Goal: Transaction & Acquisition: Obtain resource

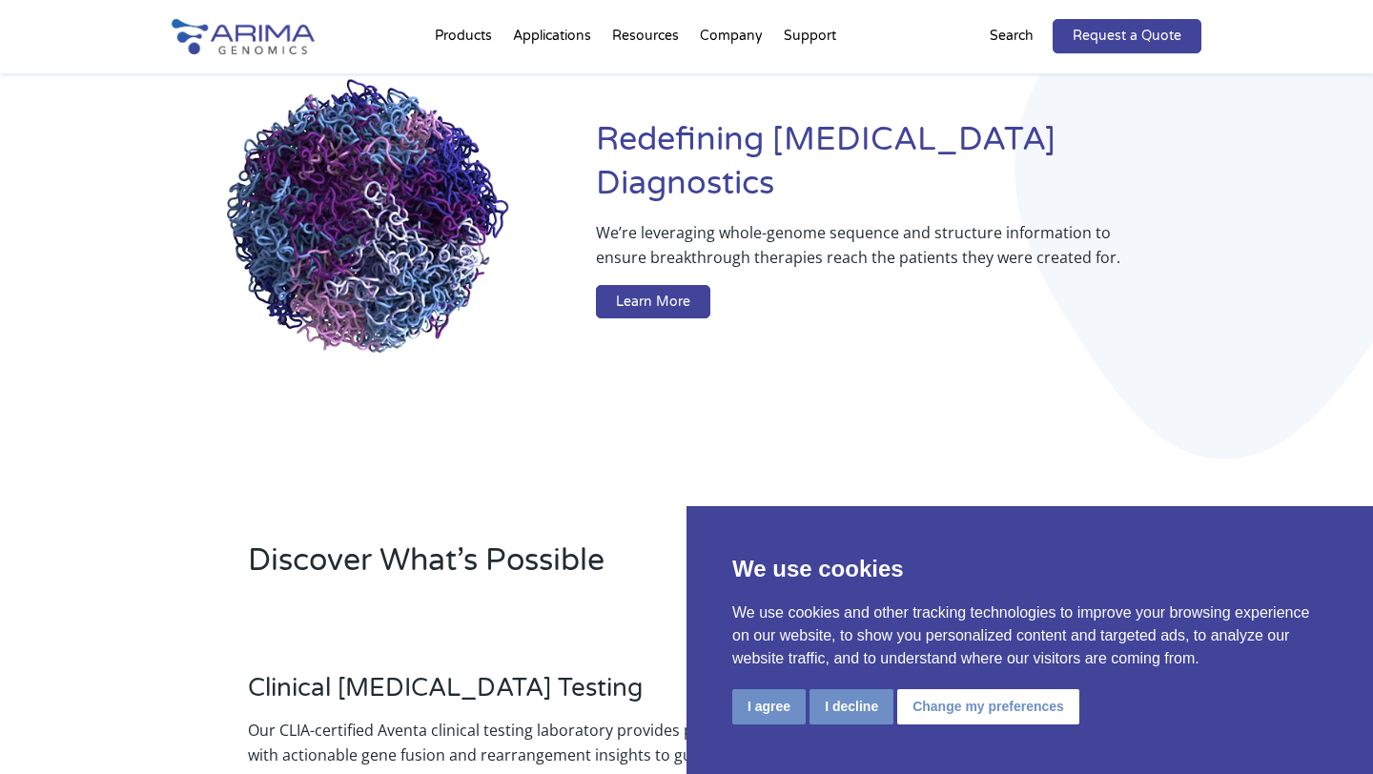
scroll to position [181, 0]
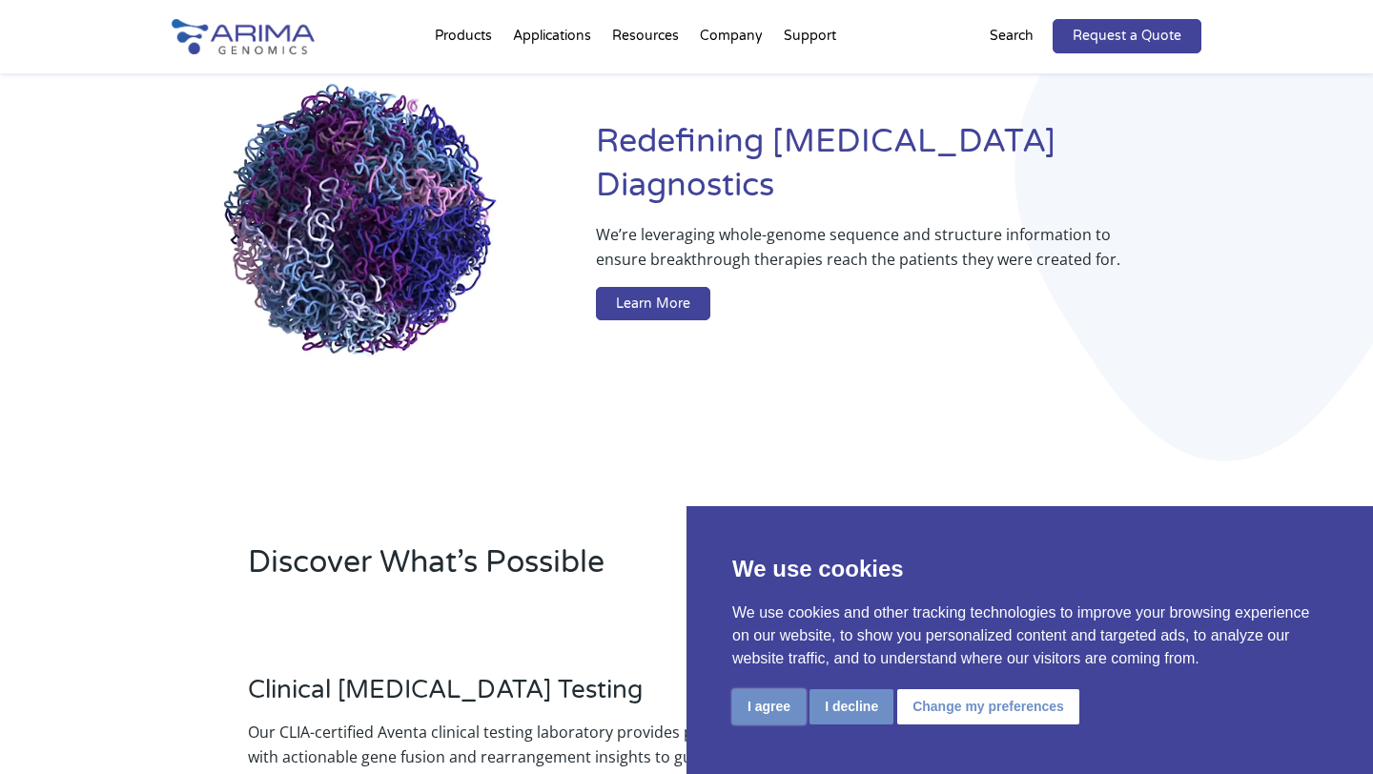
click at [773, 709] on button "I agree" at bounding box center [768, 706] width 73 height 35
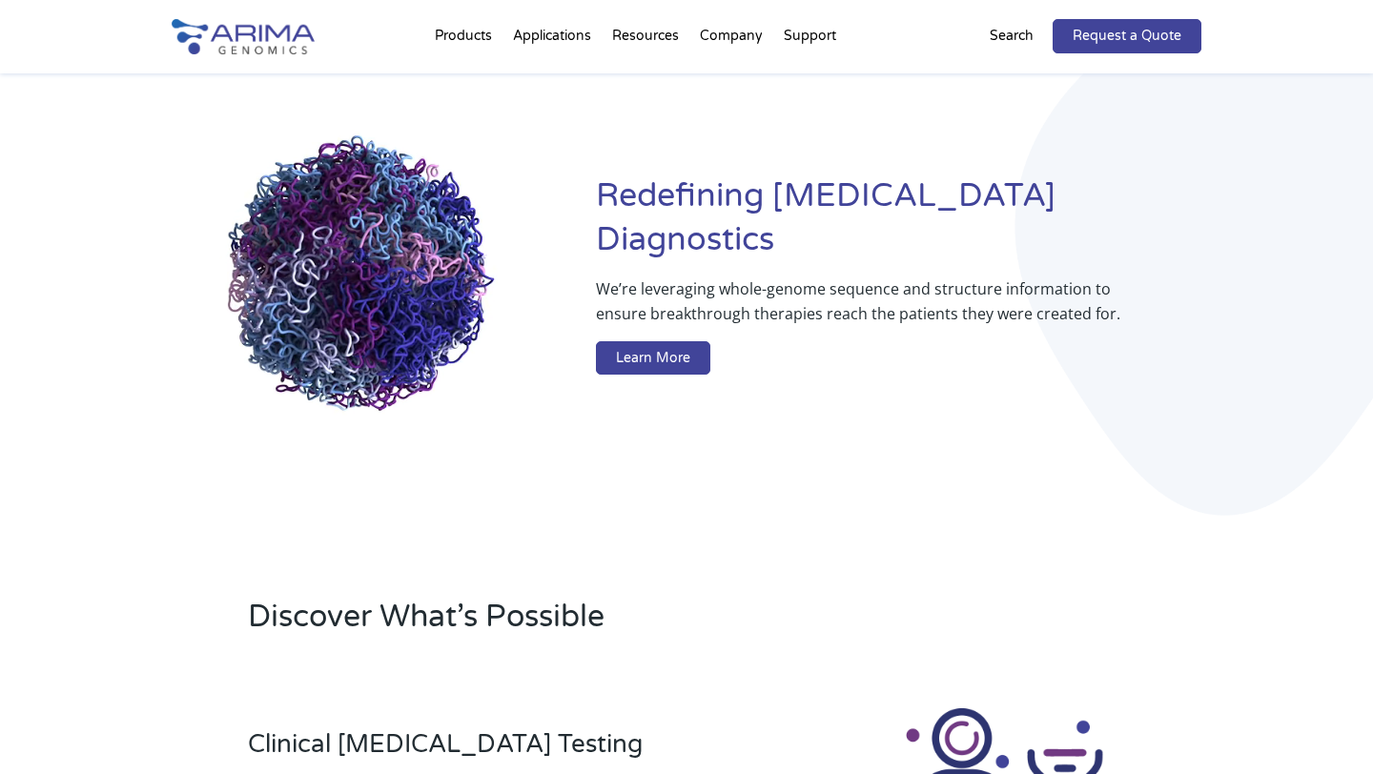
scroll to position [0, 0]
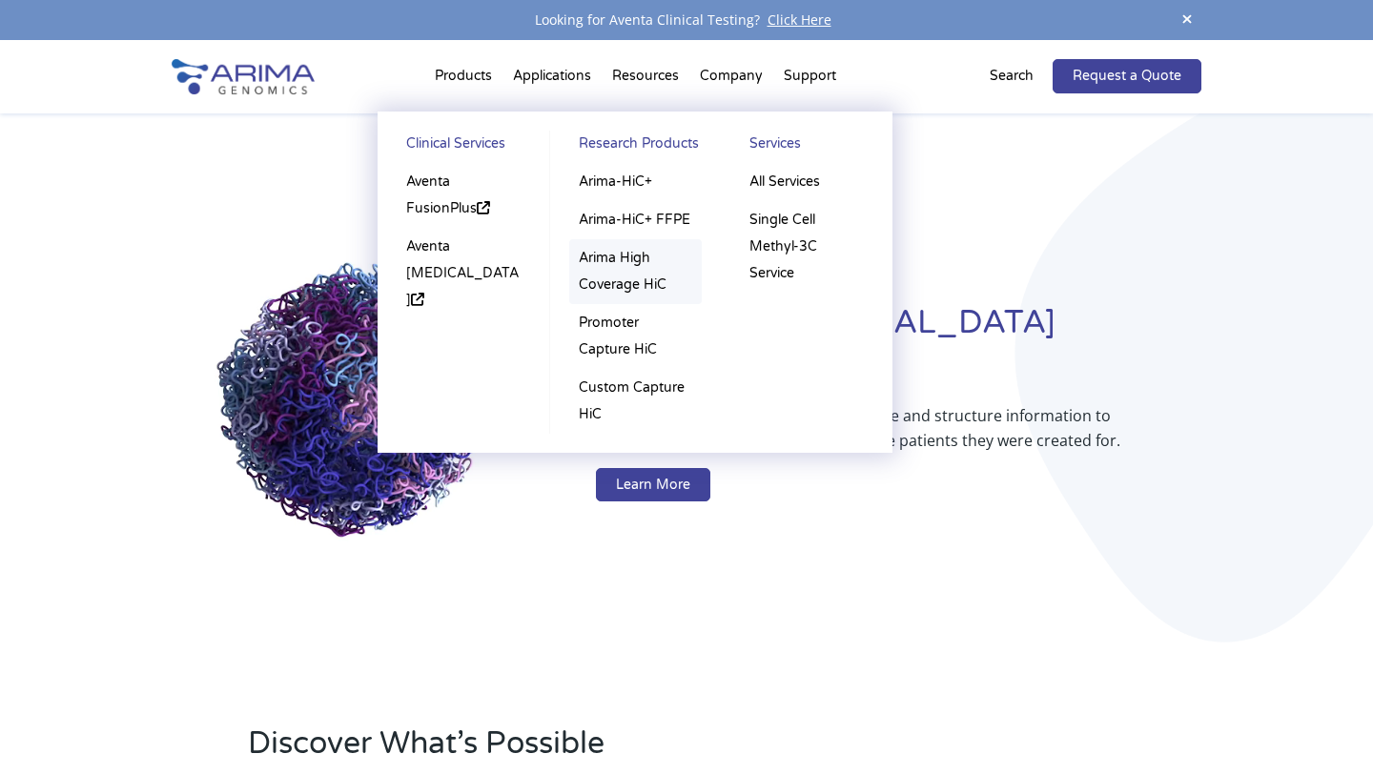
click at [635, 277] on link "Arima High Coverage HiC" at bounding box center [635, 271] width 133 height 65
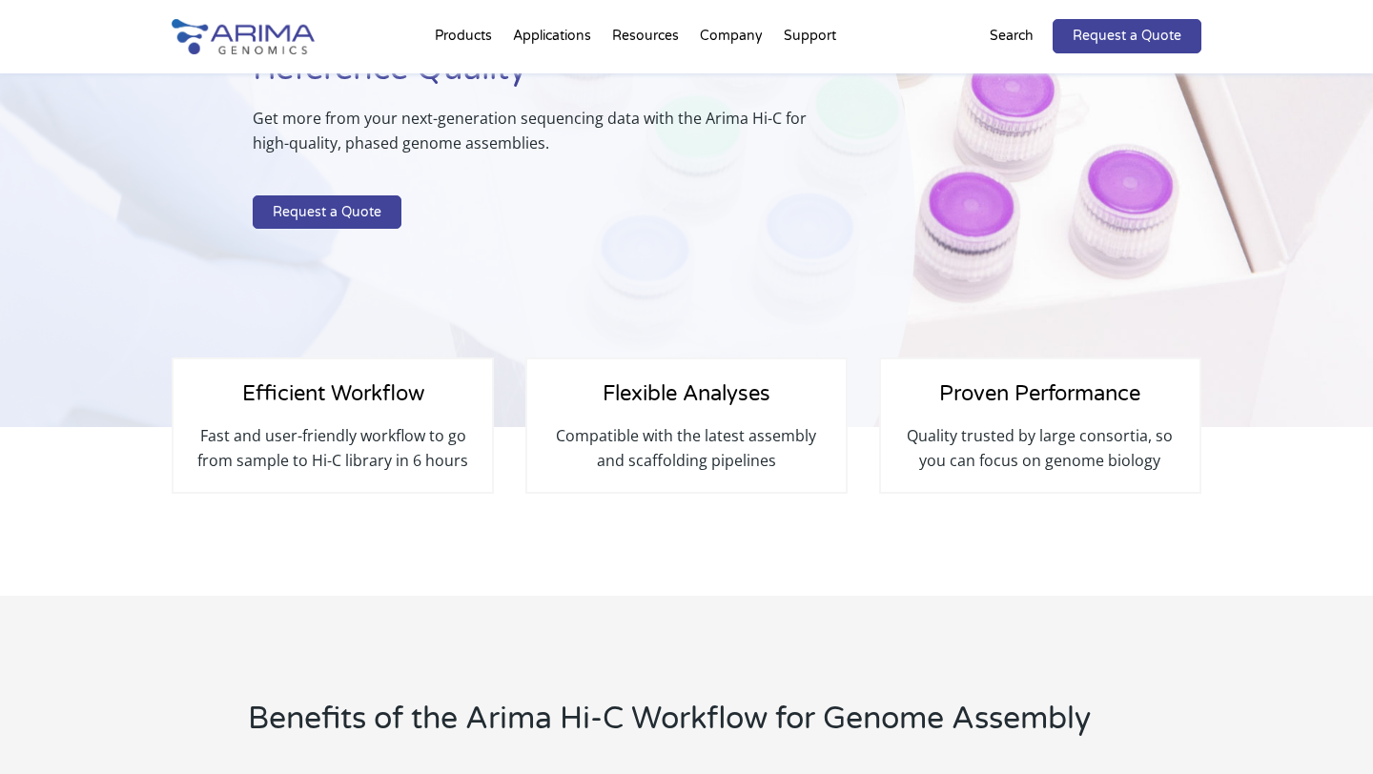
scroll to position [202, 0]
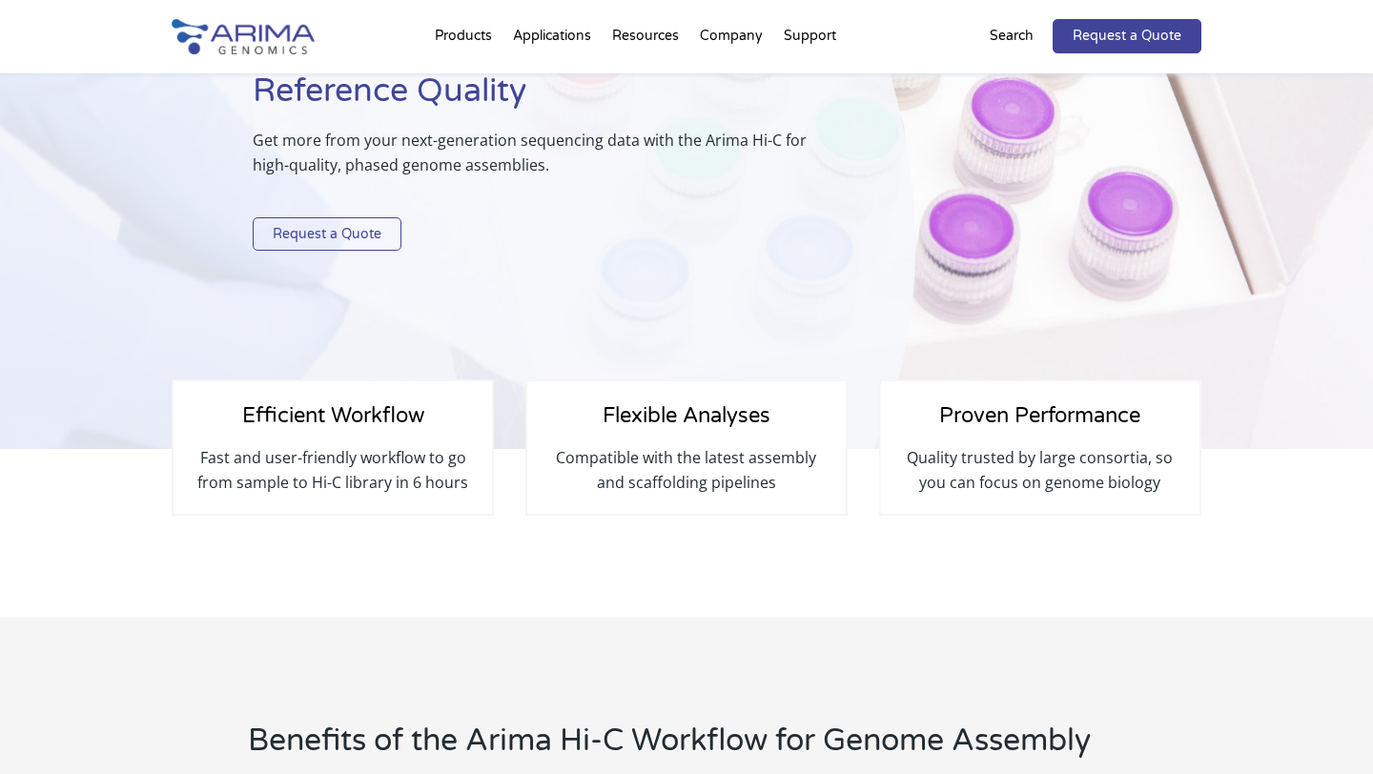
click at [374, 236] on link "Request a Quote" at bounding box center [327, 234] width 149 height 34
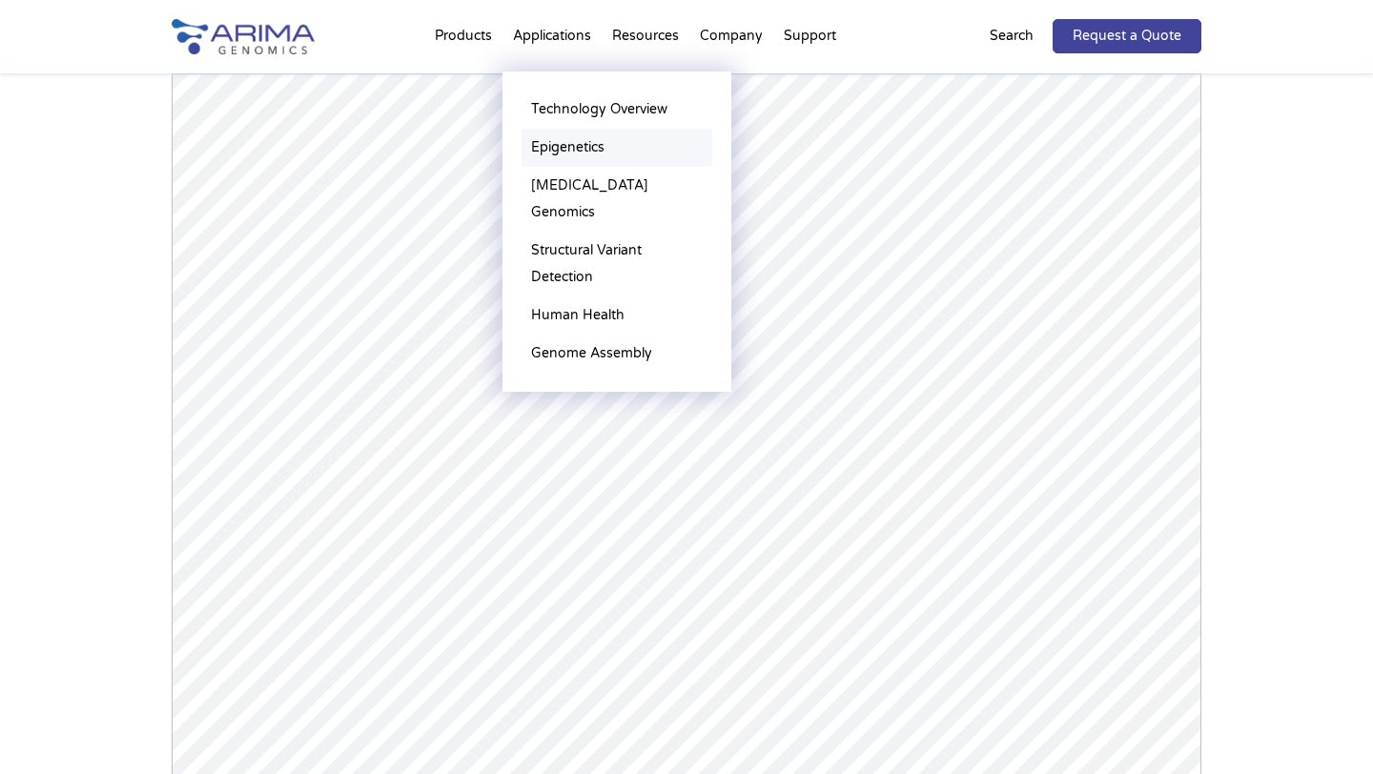
scroll to position [1852, 0]
